Goal: Task Accomplishment & Management: Manage account settings

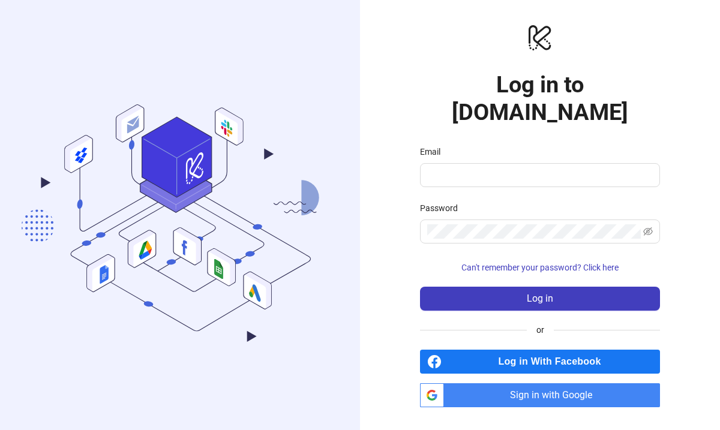
click at [520, 392] on span "Sign in with Google" at bounding box center [554, 396] width 211 height 24
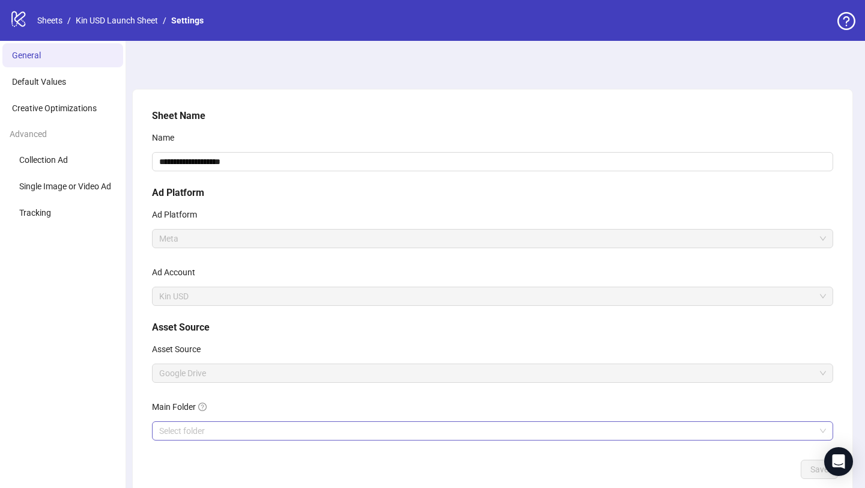
click at [193, 429] on input "Main Folder" at bounding box center [487, 430] width 656 height 18
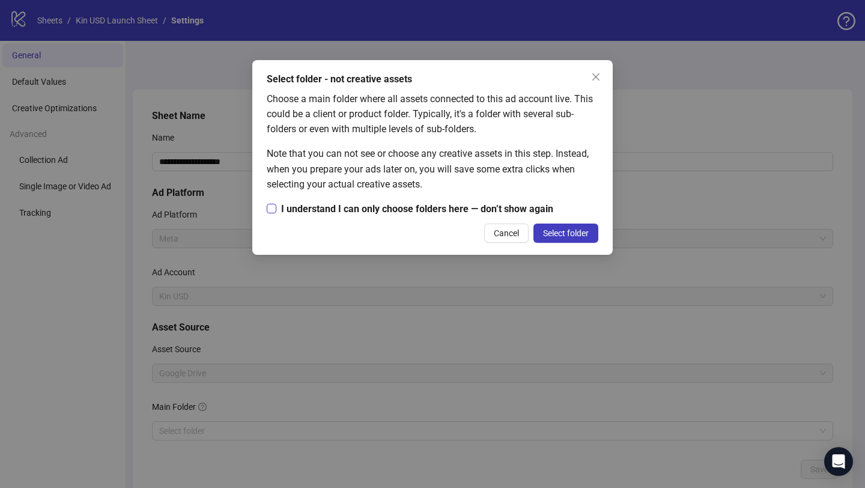
click at [387, 206] on span "I understand I can only choose folders here — don’t show again" at bounding box center [417, 208] width 282 height 15
click at [423, 234] on div "Cancel Select folder" at bounding box center [432, 232] width 331 height 19
click at [559, 229] on span "Select folder" at bounding box center [566, 233] width 46 height 10
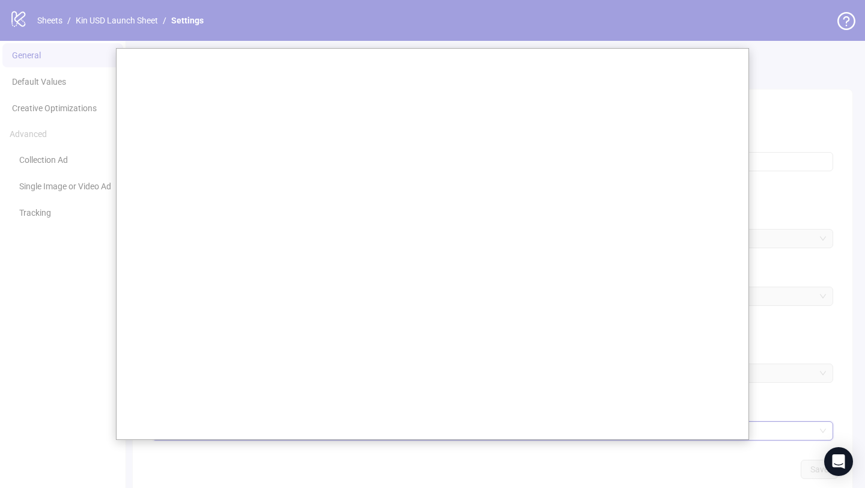
click at [720, 182] on div at bounding box center [432, 278] width 865 height 557
